Goal: Find specific page/section: Find specific page/section

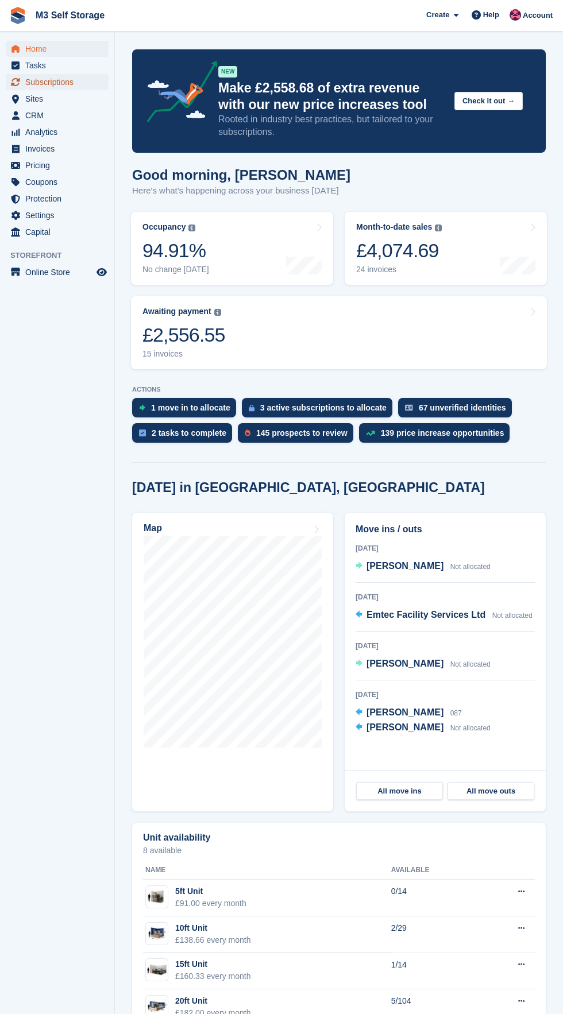
click at [85, 86] on span "Subscriptions" at bounding box center [59, 82] width 69 height 16
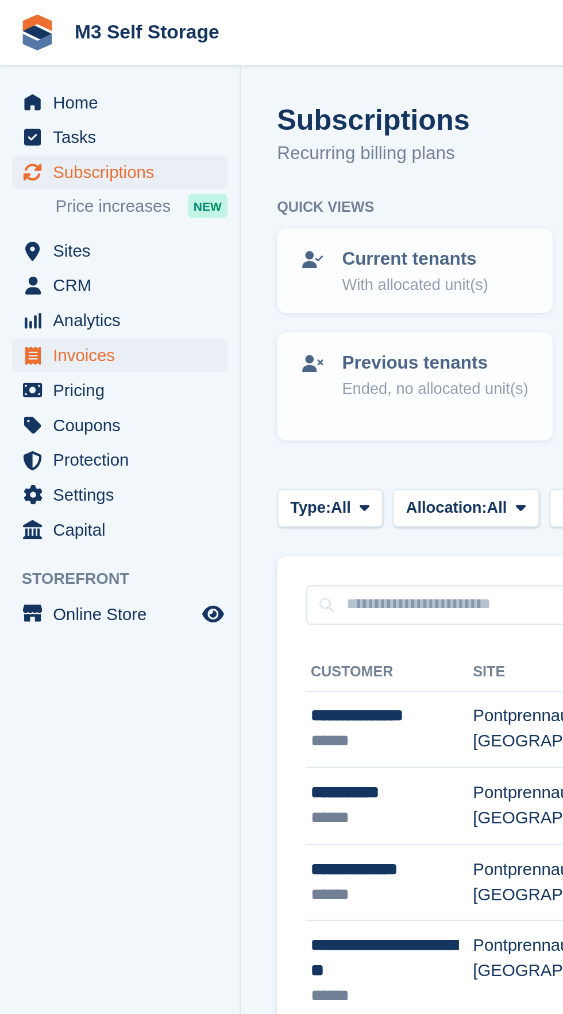
click at [97, 170] on link "Invoices" at bounding box center [57, 169] width 103 height 16
